Goal: Task Accomplishment & Management: Use online tool/utility

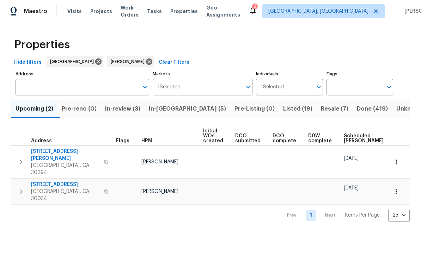
click at [181, 115] on button "In-reno (5)" at bounding box center [188, 109] width 86 height 18
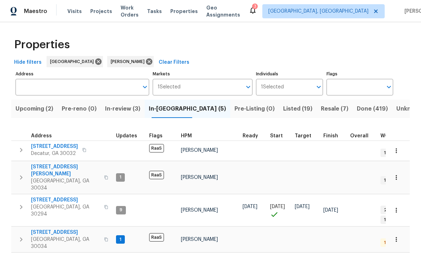
click at [120, 109] on span "In-review (3)" at bounding box center [122, 109] width 35 height 10
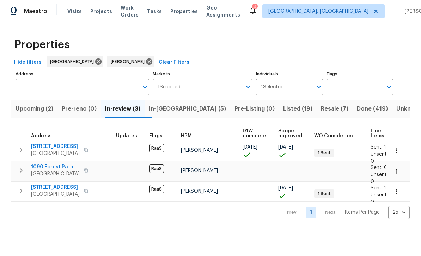
click at [52, 168] on span "1090 Forest Path" at bounding box center [55, 167] width 49 height 7
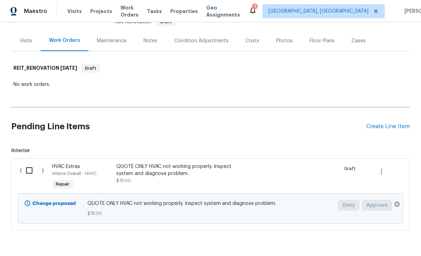
scroll to position [76, 0]
click at [31, 170] on input "checkbox" at bounding box center [32, 171] width 20 height 15
checkbox input "true"
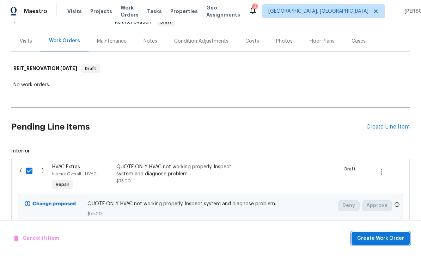
click at [387, 235] on span "Create Work Order" at bounding box center [380, 239] width 47 height 9
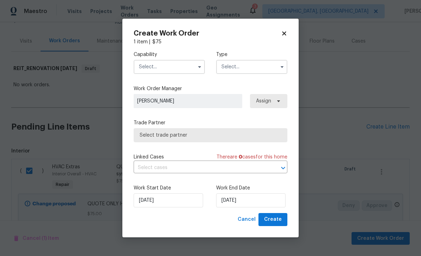
click at [189, 68] on input "text" at bounding box center [169, 67] width 71 height 14
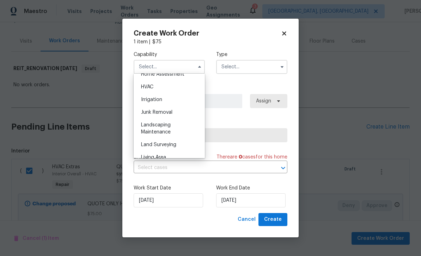
scroll to position [420, 0]
click at [161, 91] on div "HVAC" at bounding box center [169, 87] width 68 height 13
type input "HVAC"
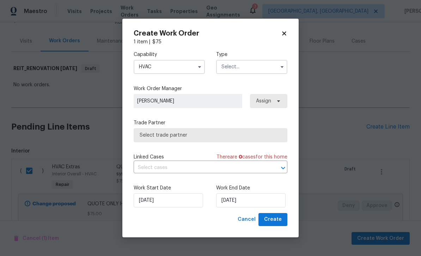
click at [258, 67] on input "text" at bounding box center [251, 67] width 71 height 14
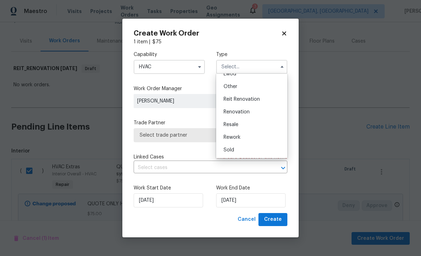
scroll to position [84, 0]
click at [254, 111] on div "Renovation" at bounding box center [252, 112] width 68 height 13
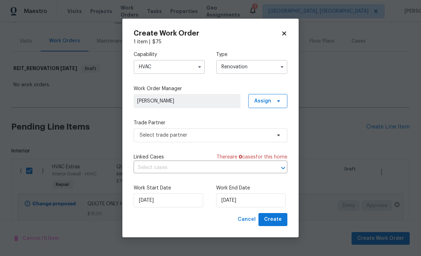
click at [261, 70] on input "Renovation" at bounding box center [251, 67] width 71 height 14
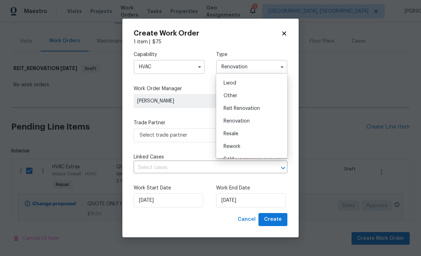
scroll to position [75, 0]
click at [261, 108] on div "Reit Renovation" at bounding box center [252, 108] width 68 height 13
type input "Reit Renovation"
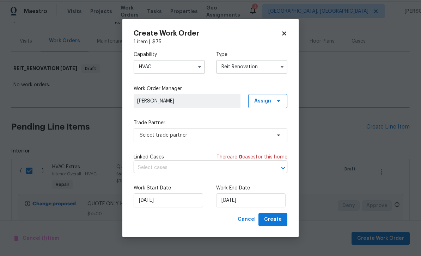
scroll to position [0, 0]
click at [258, 201] on input "[DATE]" at bounding box center [250, 201] width 69 height 14
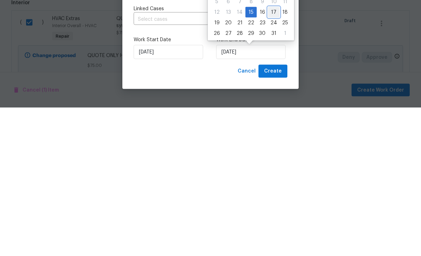
click at [273, 156] on div "17" at bounding box center [274, 161] width 12 height 10
type input "[DATE]"
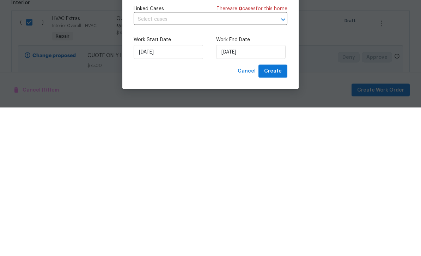
scroll to position [23, 0]
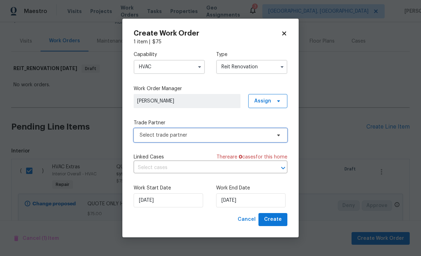
click at [228, 138] on span "Select trade partner" at bounding box center [206, 135] width 132 height 7
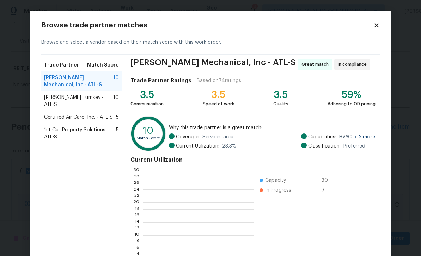
scroll to position [99, 111]
click at [55, 98] on span "[PERSON_NAME] Turnkey - ATL-S" at bounding box center [78, 101] width 69 height 14
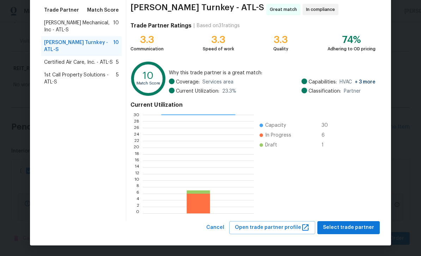
scroll to position [55, 0]
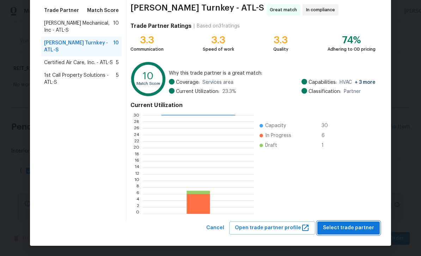
click at [362, 229] on span "Select trade partner" at bounding box center [348, 228] width 51 height 9
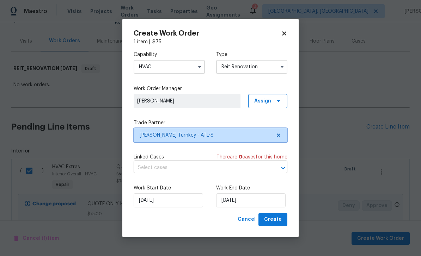
scroll to position [0, 0]
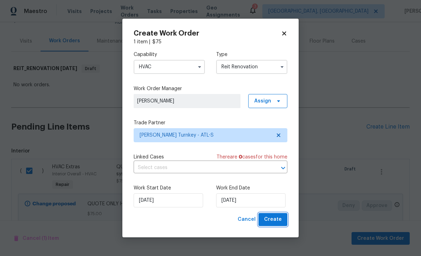
click at [279, 221] on span "Create" at bounding box center [273, 220] width 18 height 9
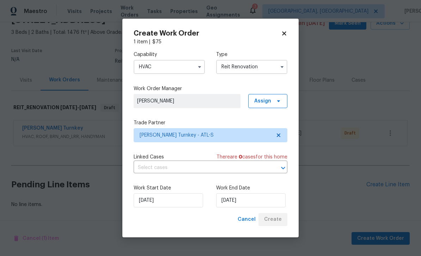
scroll to position [14, 0]
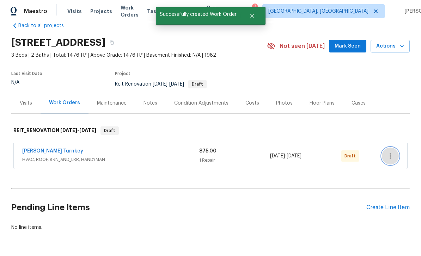
click at [391, 152] on icon "button" at bounding box center [390, 156] width 8 height 8
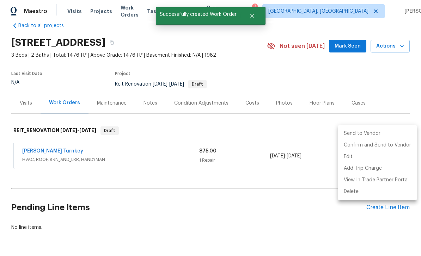
click at [383, 134] on li "Send to Vendor" at bounding box center [377, 134] width 79 height 12
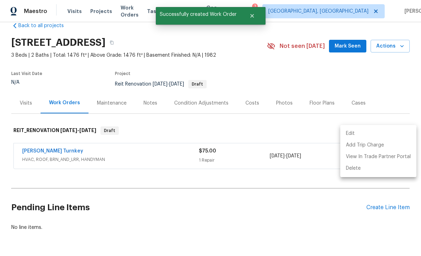
click at [376, 68] on div at bounding box center [210, 128] width 421 height 256
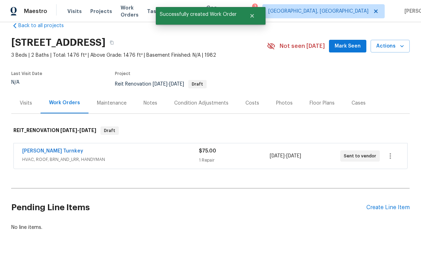
click at [398, 205] on div "Create Line Item" at bounding box center [388, 208] width 43 height 7
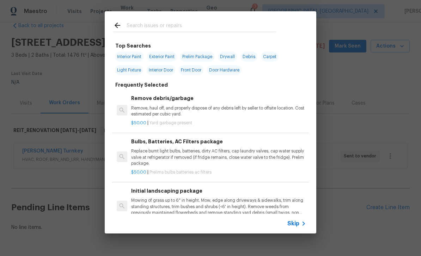
click at [191, 24] on input "text" at bounding box center [202, 26] width 150 height 11
click at [297, 223] on span "Skip" at bounding box center [293, 223] width 12 height 7
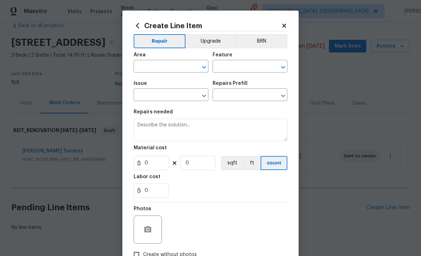
click at [186, 66] on input "text" at bounding box center [161, 67] width 55 height 11
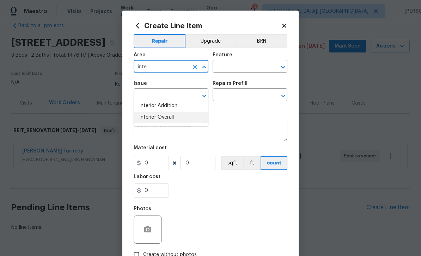
click at [176, 112] on li "Interior Overall" at bounding box center [171, 118] width 75 height 12
type input "Interior Overall"
click at [235, 68] on input "text" at bounding box center [240, 67] width 55 height 11
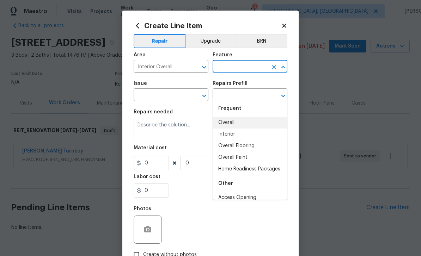
click at [240, 117] on li "Overall" at bounding box center [250, 123] width 75 height 12
type input "Overall"
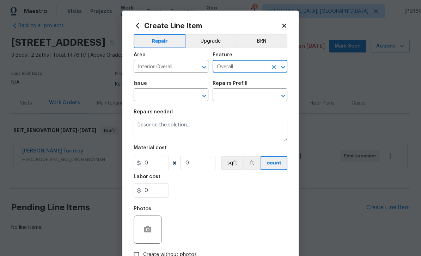
click at [180, 96] on input "text" at bounding box center [161, 95] width 55 height 11
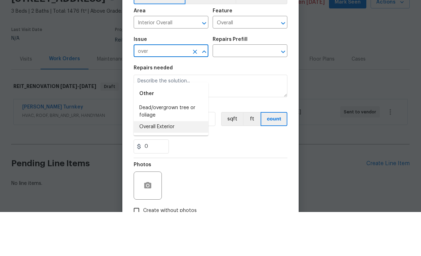
click at [175, 165] on li "Overall Exterior" at bounding box center [171, 171] width 75 height 12
type input "Overall Exterior"
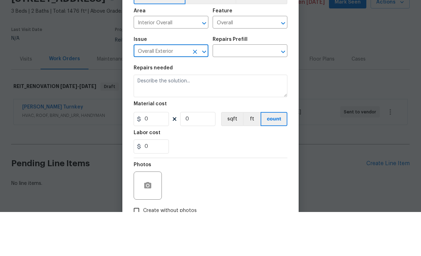
click at [244, 90] on input "text" at bounding box center [240, 95] width 55 height 11
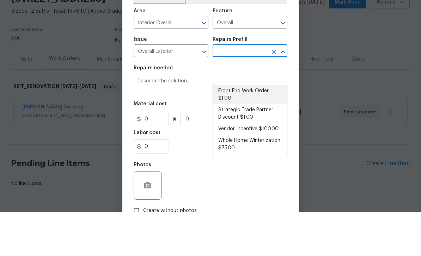
click at [257, 129] on li "Front End Work Order $1.00" at bounding box center [250, 138] width 75 height 19
type input "Front End Work Order $1.00"
type textarea "Placeholder line item for the creation of front end work orders."
type input "1"
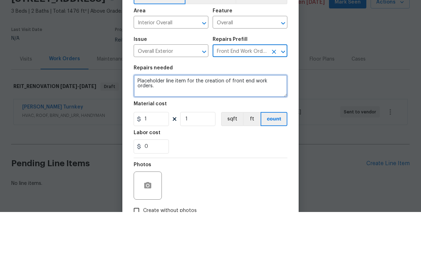
click at [278, 119] on textarea "Placeholder line item for the creation of front end work orders." at bounding box center [211, 130] width 154 height 23
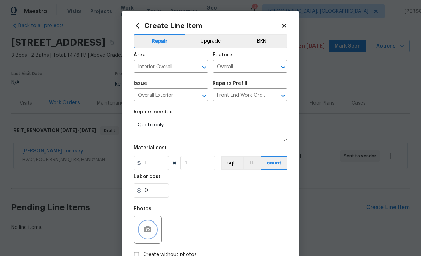
click at [145, 226] on button "button" at bounding box center [147, 230] width 17 height 17
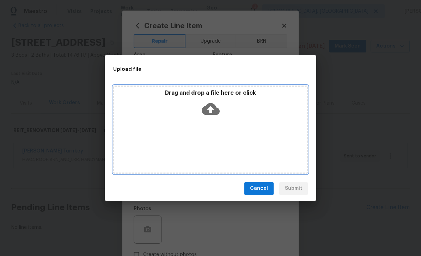
click at [214, 108] on icon at bounding box center [211, 109] width 18 height 12
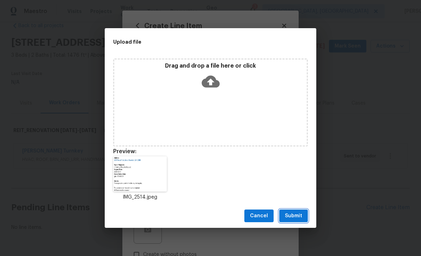
click at [301, 217] on span "Submit" at bounding box center [293, 216] width 17 height 9
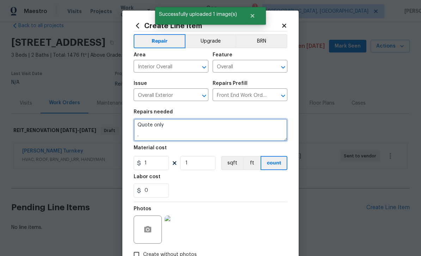
click at [223, 126] on textarea "Quote only ." at bounding box center [211, 130] width 154 height 23
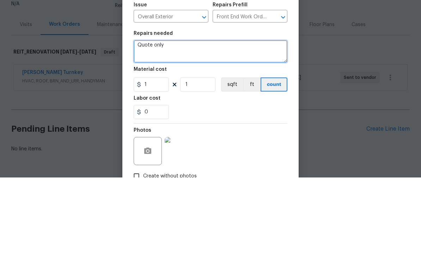
scroll to position [0, 0]
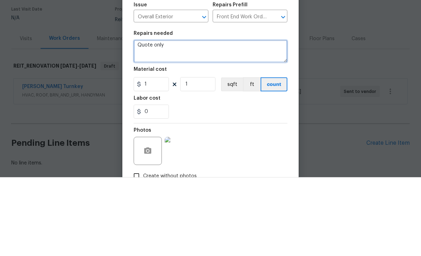
click at [161, 119] on textarea "Quote only ." at bounding box center [211, 130] width 154 height 23
click at [154, 119] on textarea "Quote only ." at bounding box center [211, 130] width 154 height 23
paste textarea "Hello [PERSON_NAME], we have a new house assigned as one of our listing pilot h…"
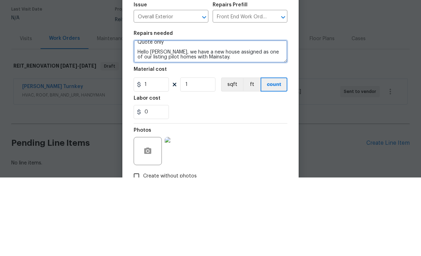
scroll to position [4, 0]
click at [218, 119] on textarea "Quote only Hello [PERSON_NAME], we have a new house assigned as one of our list…" at bounding box center [211, 130] width 154 height 23
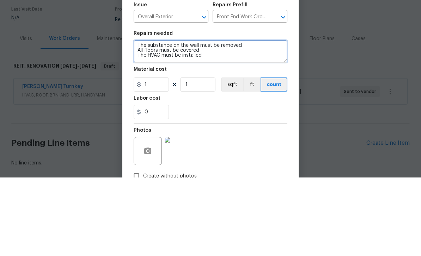
scroll to position [66, 0]
click at [206, 119] on textarea "Quote only Address: [STREET_ADDRESS] Type of Requests: In Contract Property Req…" at bounding box center [211, 130] width 154 height 23
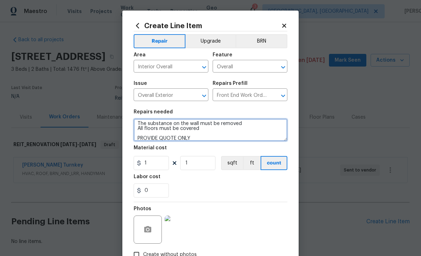
type textarea "Quote only Address: [STREET_ADDRESS] Type of Requests: In Contract Property Req…"
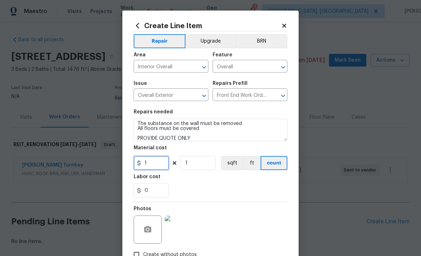
click at [161, 167] on input "1" at bounding box center [151, 163] width 35 height 14
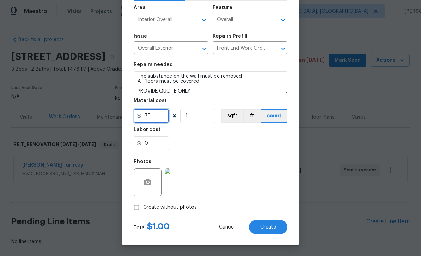
type input "75"
click at [137, 211] on input "Create without photos" at bounding box center [136, 207] width 13 height 13
checkbox input "false"
click at [278, 229] on button "Create" at bounding box center [268, 227] width 38 height 14
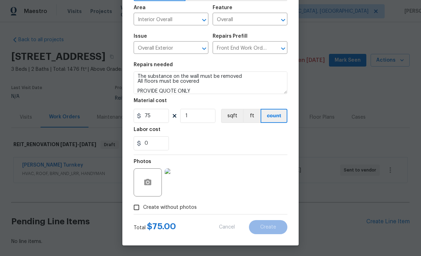
type input "0"
checkbox input "true"
type input "0"
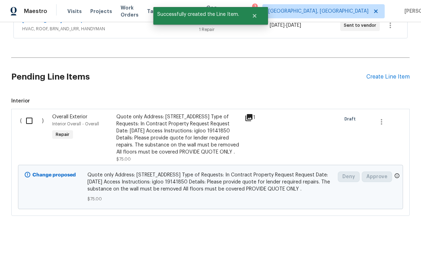
scroll to position [144, 0]
click at [30, 114] on input "checkbox" at bounding box center [32, 121] width 20 height 15
checkbox input "true"
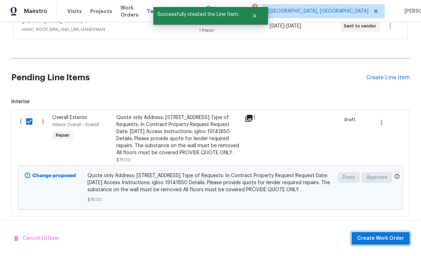
click at [379, 235] on span "Create Work Order" at bounding box center [380, 239] width 47 height 9
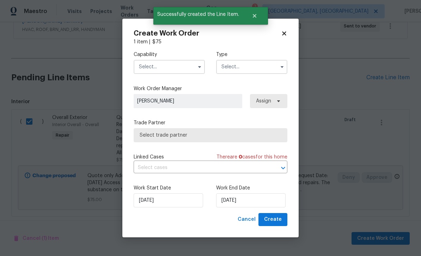
click at [177, 62] on input "text" at bounding box center [169, 67] width 71 height 14
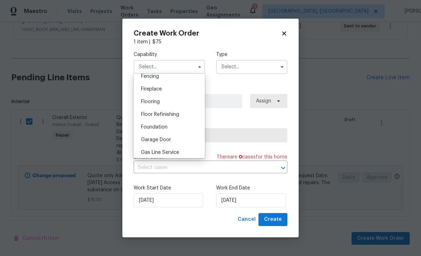
scroll to position [283, 0]
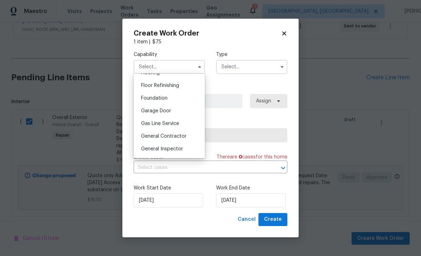
click at [186, 138] on div "General Contractor" at bounding box center [169, 136] width 68 height 13
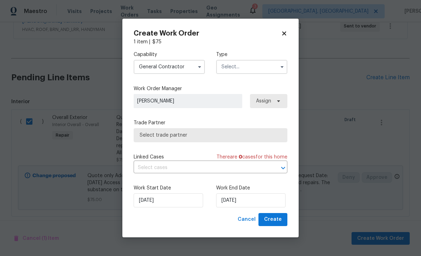
type input "General Contractor"
click at [243, 72] on input "text" at bounding box center [251, 67] width 71 height 14
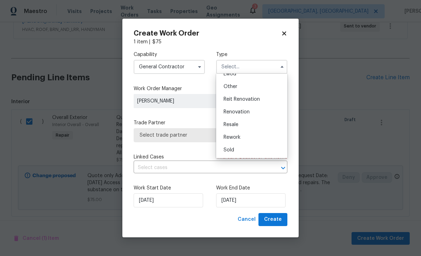
scroll to position [84, 0]
click at [261, 102] on div "Reit Renovation" at bounding box center [252, 99] width 68 height 13
type input "Reit Renovation"
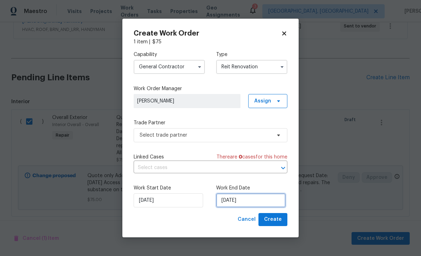
click at [256, 204] on input "[DATE]" at bounding box center [250, 201] width 69 height 14
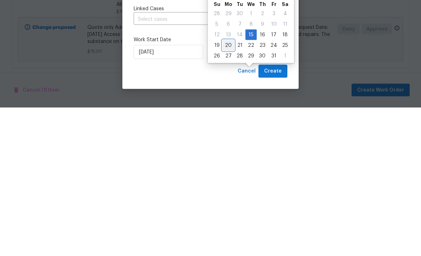
click at [228, 189] on div "20" at bounding box center [229, 194] width 12 height 10
type input "[DATE]"
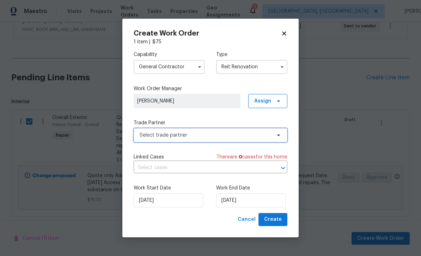
click at [251, 137] on span "Select trade partner" at bounding box center [206, 135] width 132 height 7
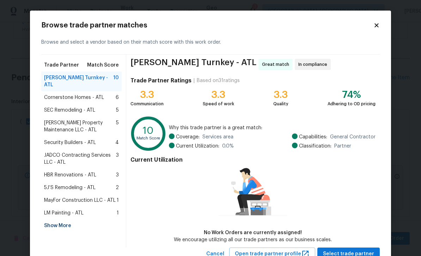
click at [57, 210] on span "LM Painting - ATL" at bounding box center [64, 213] width 40 height 7
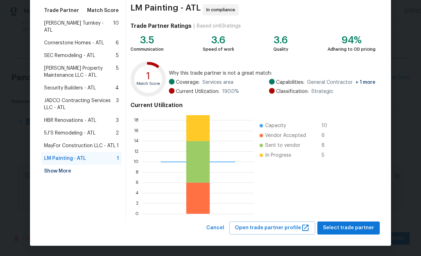
scroll to position [55, 0]
click at [363, 230] on span "Select trade partner" at bounding box center [348, 228] width 51 height 9
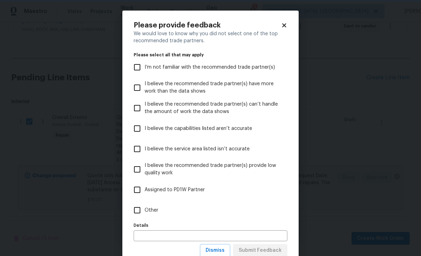
scroll to position [0, 0]
click at [263, 74] on label "I’m not familiar with the recommended trade partner(s)" at bounding box center [206, 67] width 152 height 20
click at [145, 74] on input "I’m not familiar with the recommended trade partner(s)" at bounding box center [137, 67] width 15 height 15
checkbox input "true"
click at [272, 250] on span "Submit Feedback" at bounding box center [260, 251] width 43 height 9
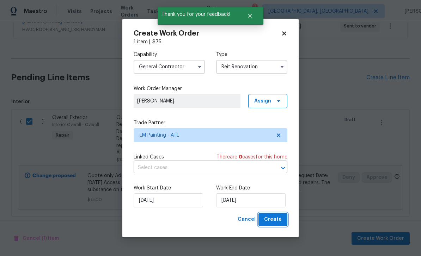
click at [274, 221] on span "Create" at bounding box center [273, 220] width 18 height 9
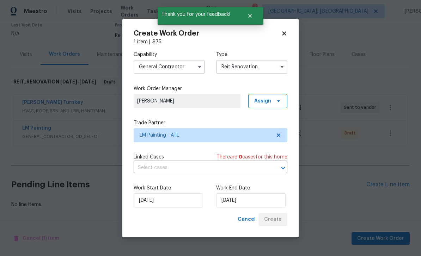
scroll to position [40, 0]
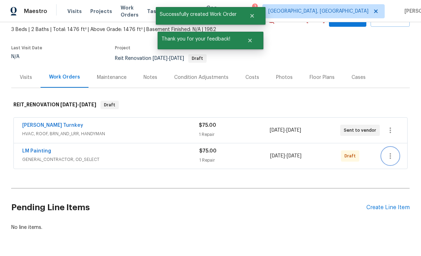
click at [392, 152] on icon "button" at bounding box center [390, 156] width 8 height 8
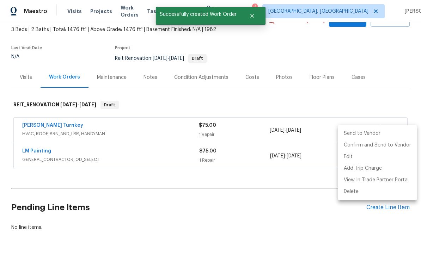
click at [365, 135] on li "Send to Vendor" at bounding box center [377, 134] width 79 height 12
click at [307, 195] on div at bounding box center [210, 128] width 421 height 256
